Goal: Task Accomplishment & Management: Complete application form

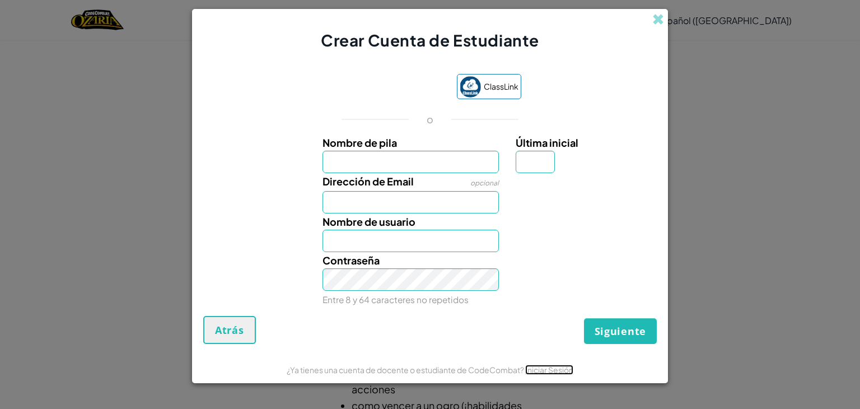
click at [533, 368] on link "Iniciar Sesión" at bounding box center [549, 369] width 48 height 10
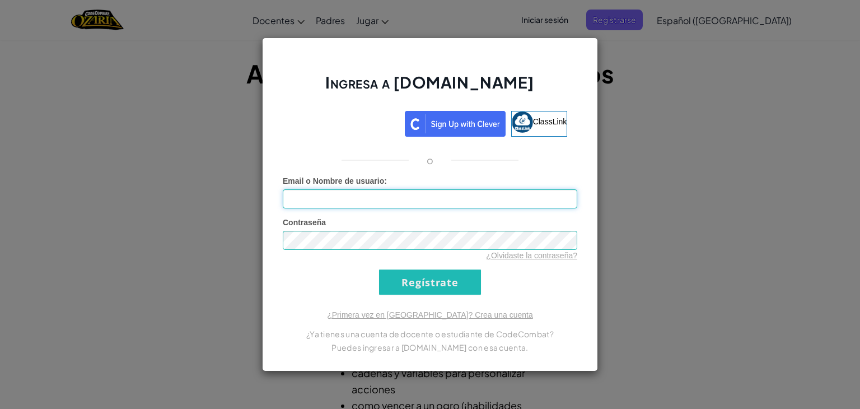
click at [372, 202] on input "Email o Nombre de usuario :" at bounding box center [430, 198] width 294 height 19
click at [302, 202] on input "Email o Nombre de usuario :" at bounding box center [430, 198] width 294 height 19
paste input "[PERSON_NAME] LG"
type input "[PERSON_NAME] LG"
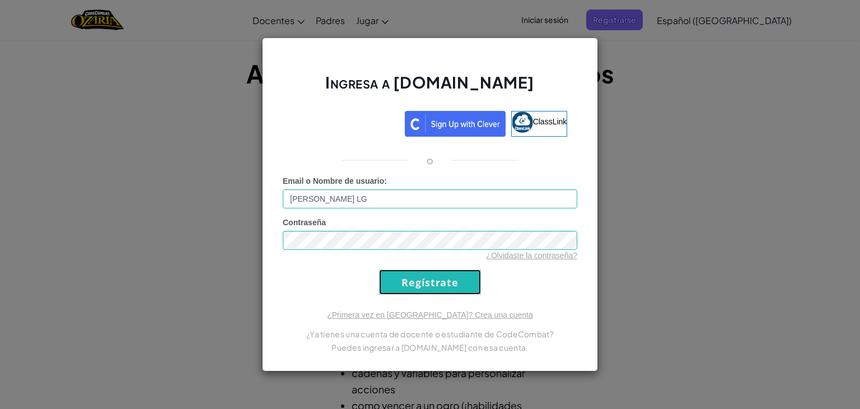
click at [452, 279] on input "Regístrate" at bounding box center [430, 281] width 102 height 25
